Goal: Obtain resource: Obtain resource

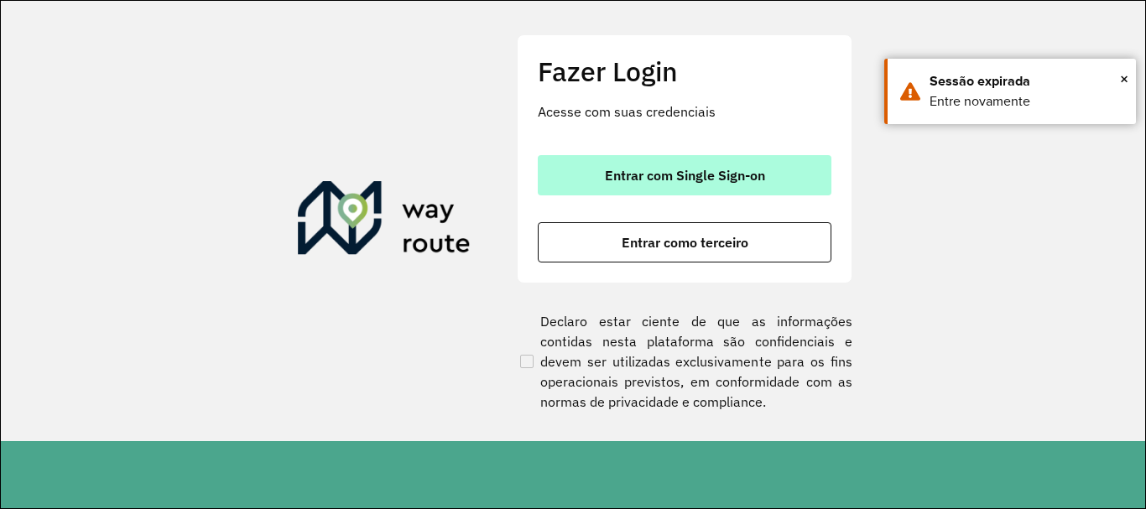
click at [748, 162] on button "Entrar com Single Sign-on" at bounding box center [685, 175] width 294 height 40
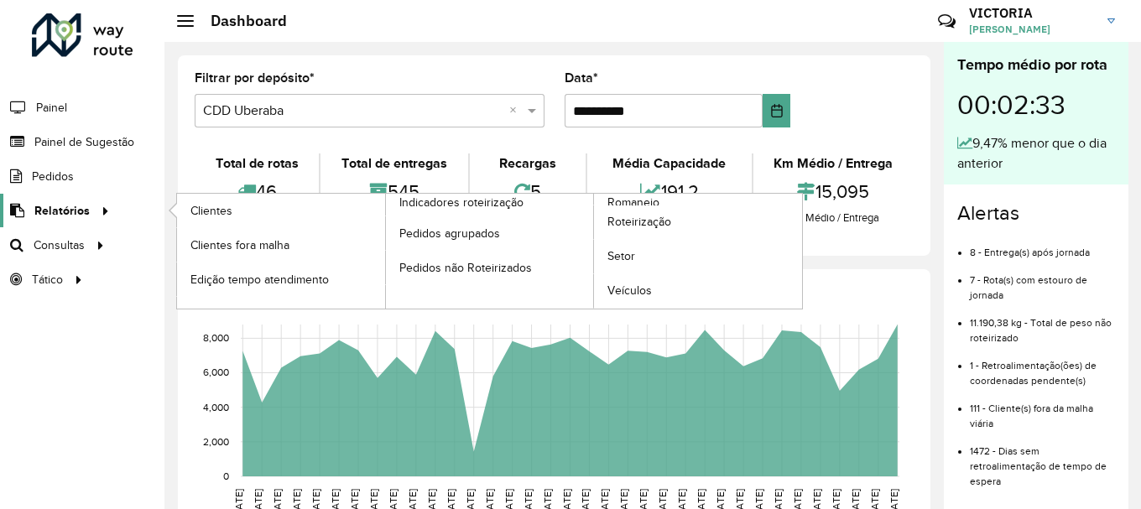
click at [75, 211] on span "Relatórios" at bounding box center [61, 211] width 55 height 18
click at [711, 200] on link "Romaneio" at bounding box center [594, 251] width 417 height 115
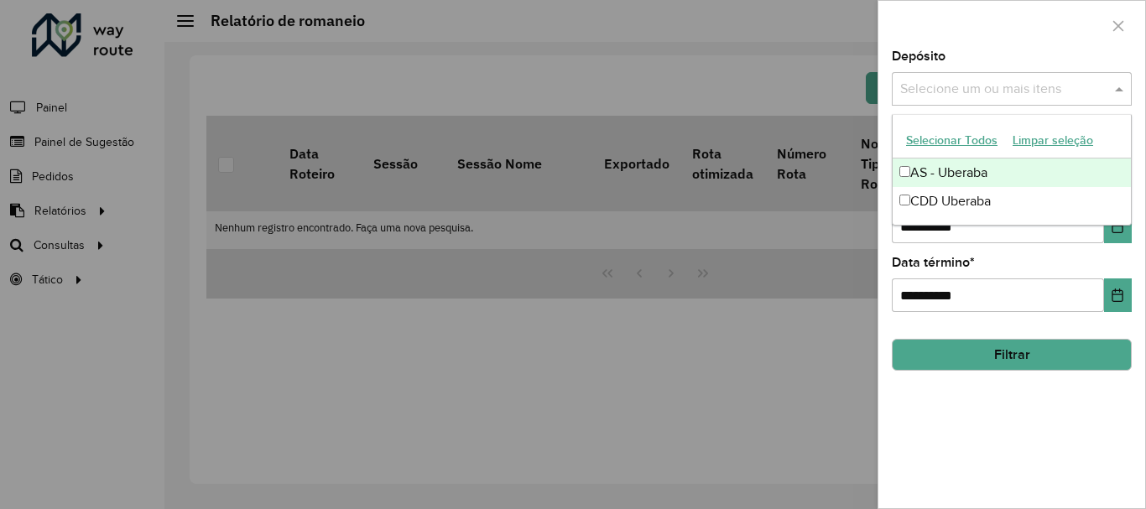
click at [974, 89] on input "text" at bounding box center [1003, 90] width 215 height 20
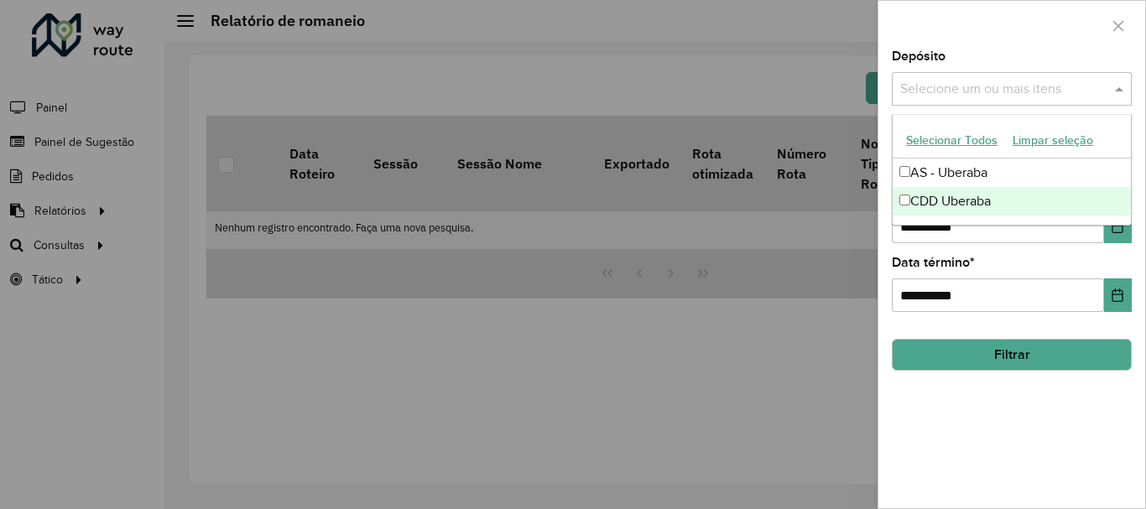
click at [974, 195] on div "CDD Uberaba" at bounding box center [1012, 201] width 238 height 29
click at [989, 354] on button "Filtrar" at bounding box center [1012, 355] width 240 height 32
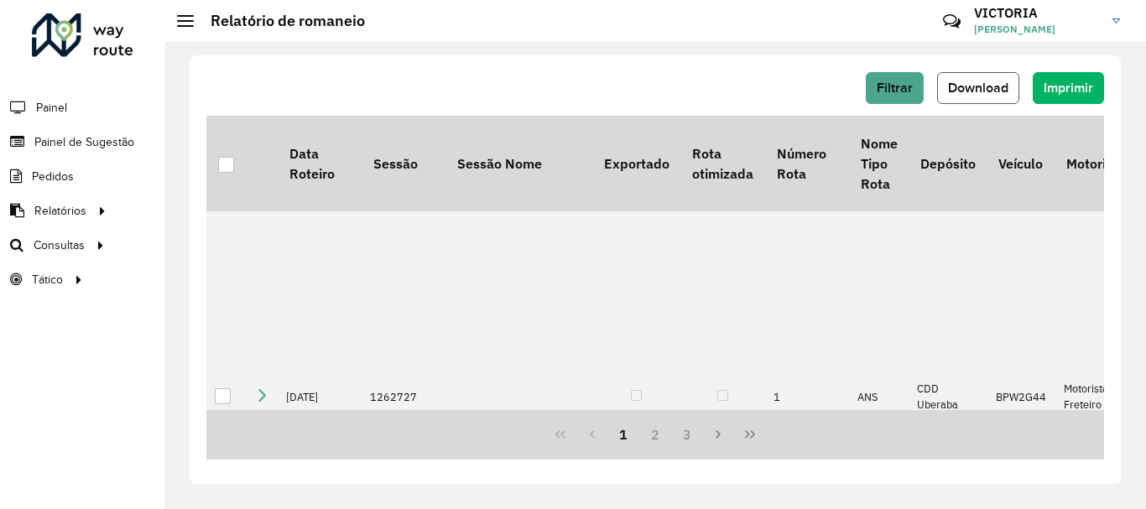
click at [992, 86] on span "Download" at bounding box center [978, 88] width 60 height 14
click at [891, 91] on span "Filtrar" at bounding box center [895, 88] width 36 height 14
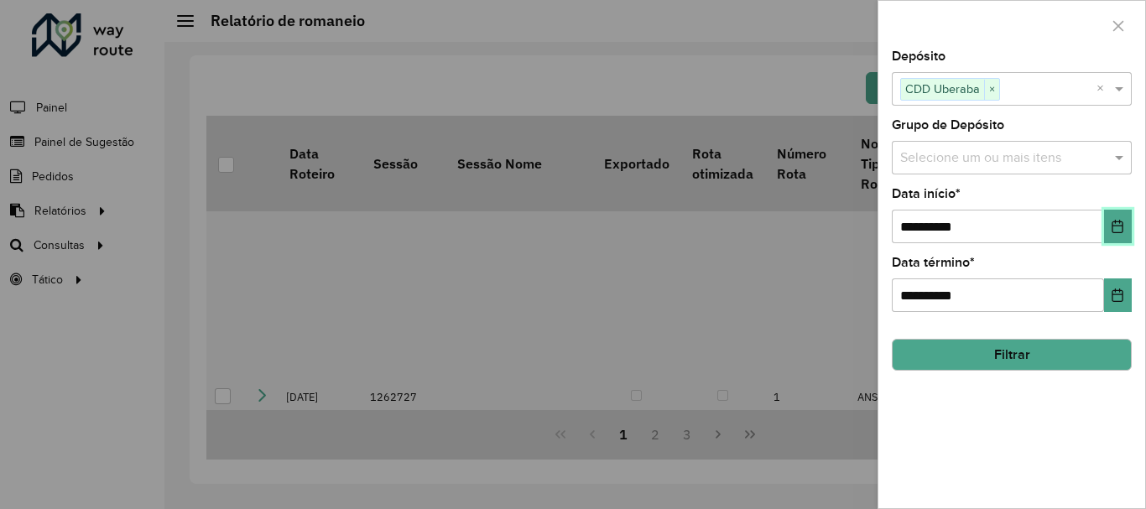
click at [1121, 229] on icon "Choose Date" at bounding box center [1117, 226] width 13 height 13
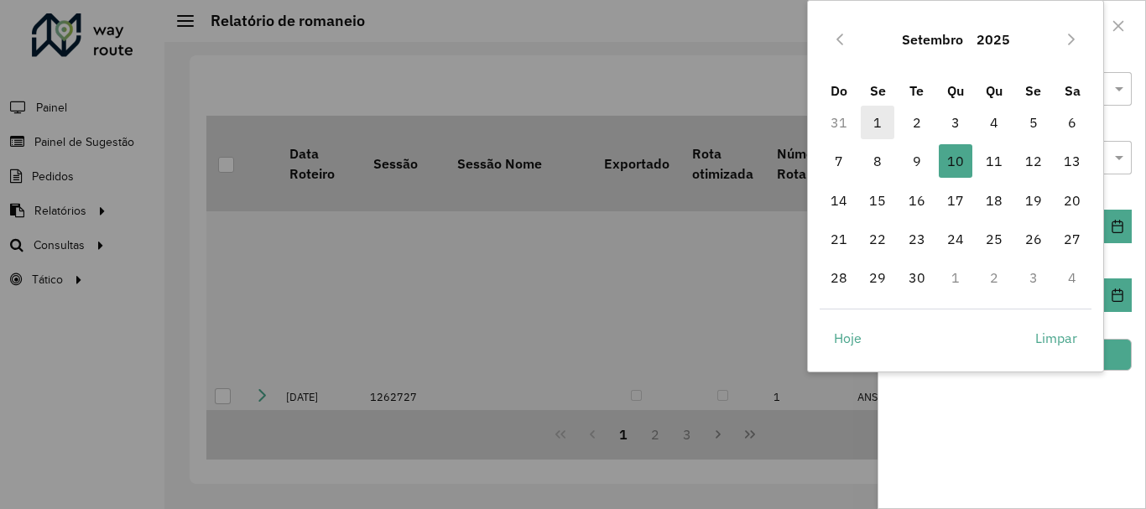
click at [888, 126] on span "1" at bounding box center [878, 123] width 34 height 34
type input "**********"
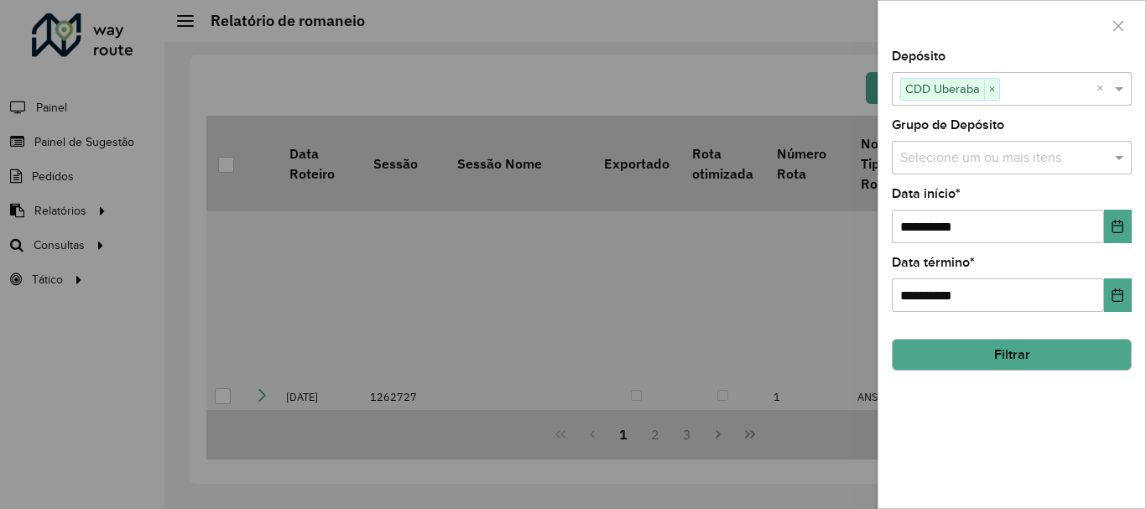
click at [1024, 415] on div "**********" at bounding box center [1011, 279] width 267 height 458
click at [1066, 336] on hb-field-button "Filtrar" at bounding box center [1012, 348] width 240 height 45
click at [1064, 361] on button "Filtrar" at bounding box center [1012, 355] width 240 height 32
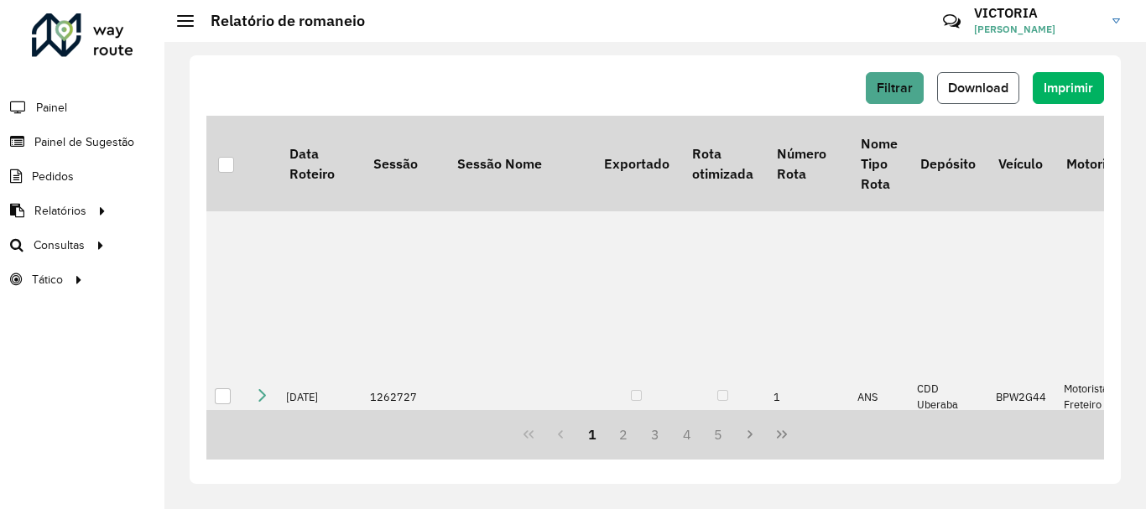
click at [956, 96] on button "Download" at bounding box center [978, 88] width 82 height 32
